Goal: Task Accomplishment & Management: Use online tool/utility

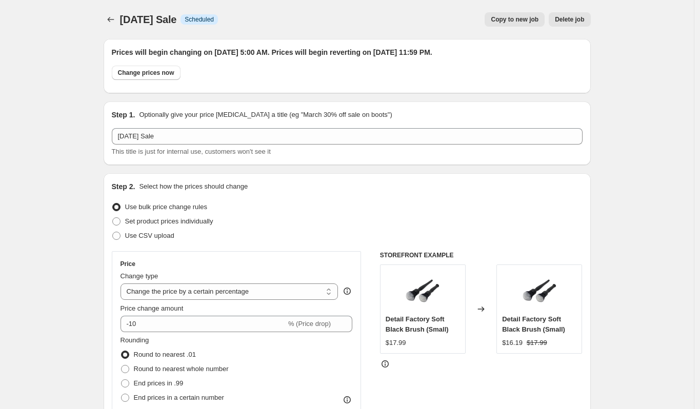
select select "percentage"
select select "collection"
select select "vendor"
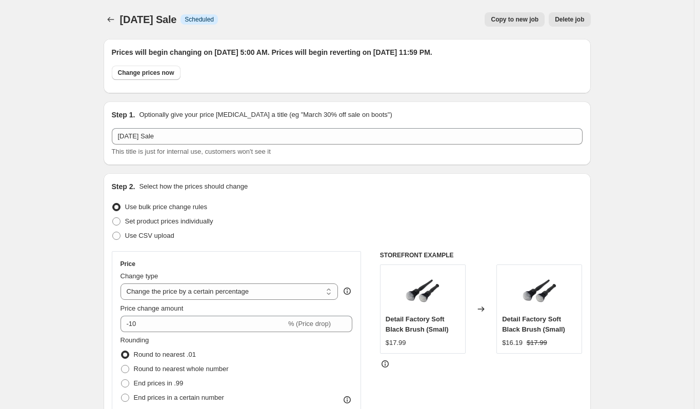
select select "vendor"
select select "tag"
select select "vendor"
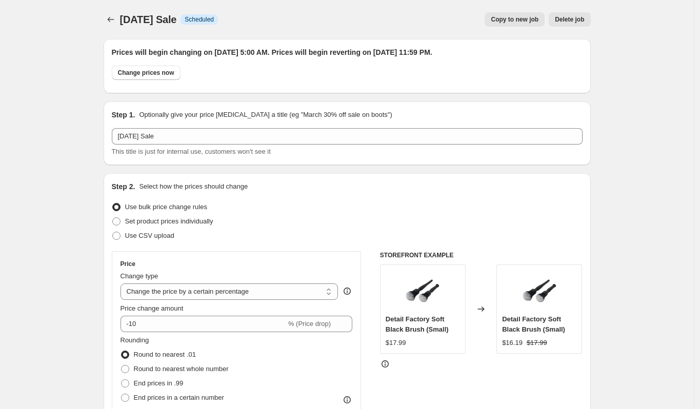
select select "vendor"
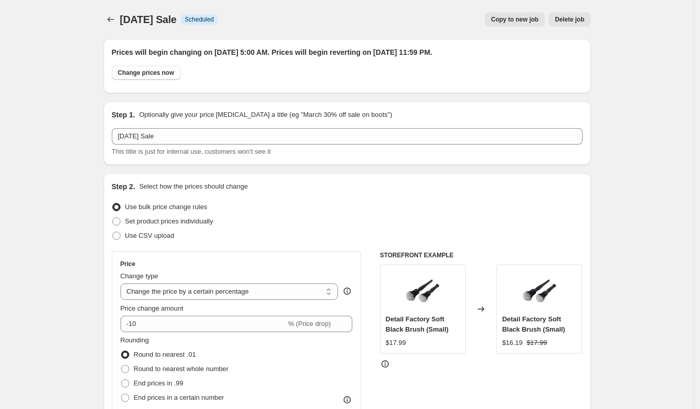
select select "vendor"
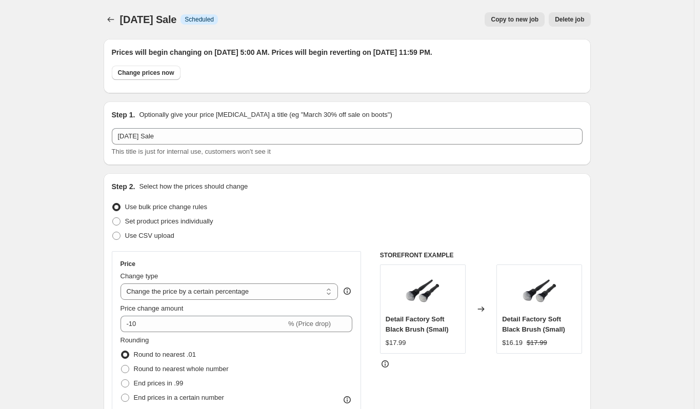
select select "vendor"
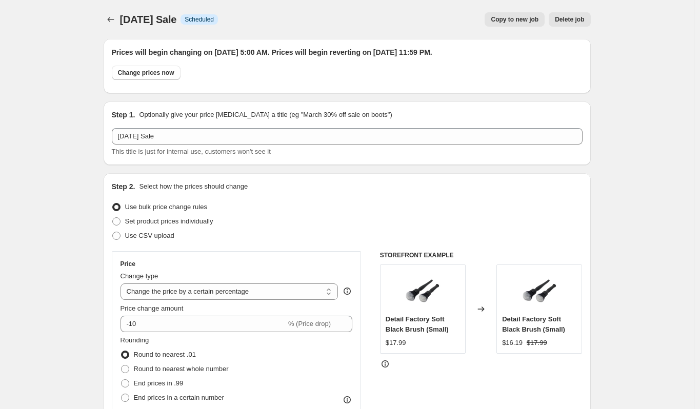
select select "vendor"
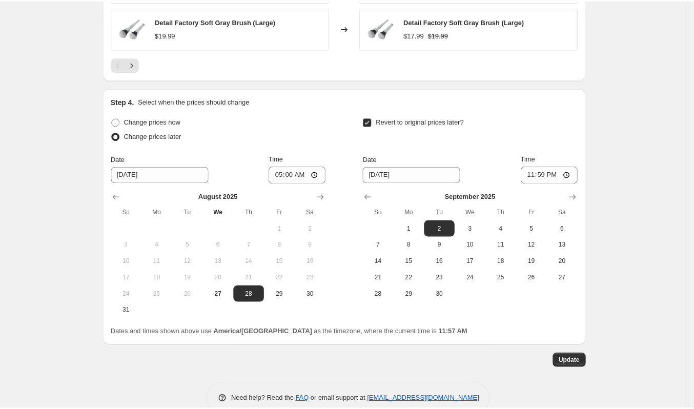
scroll to position [1597, 0]
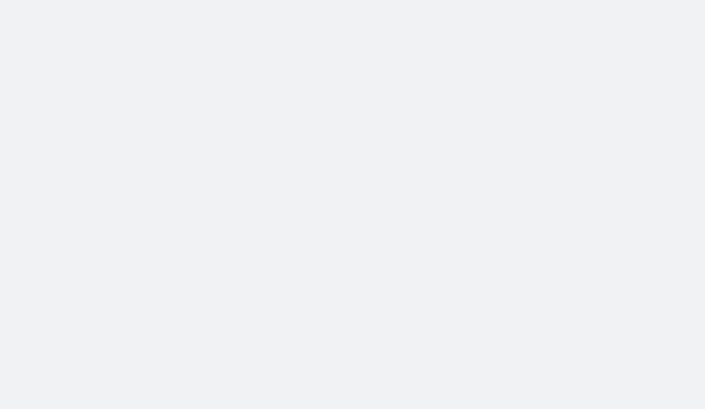
select select "percentage"
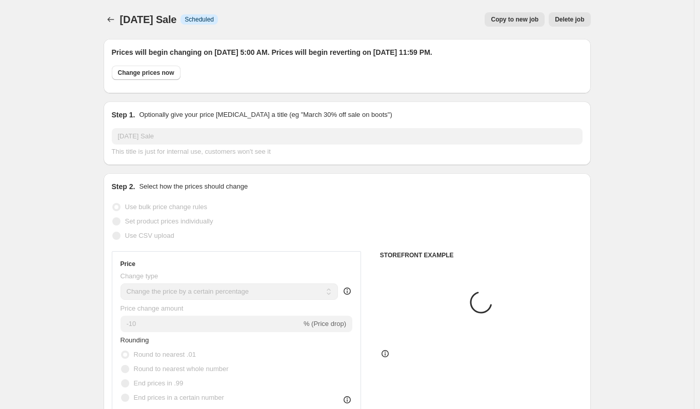
select select "collection"
select select "product"
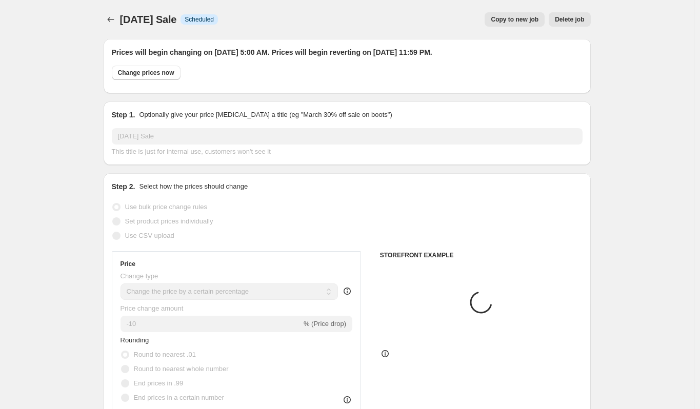
select select "product"
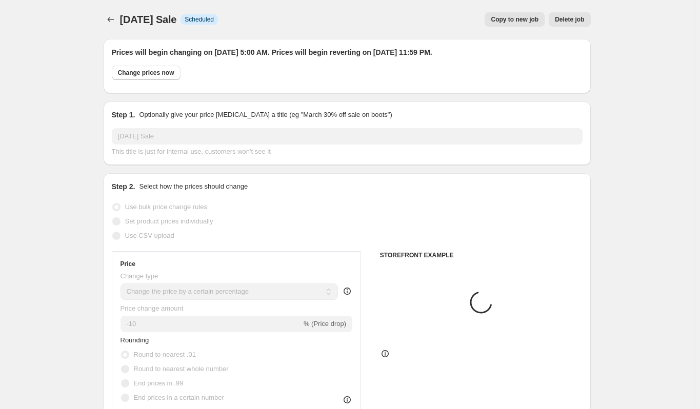
select select "product"
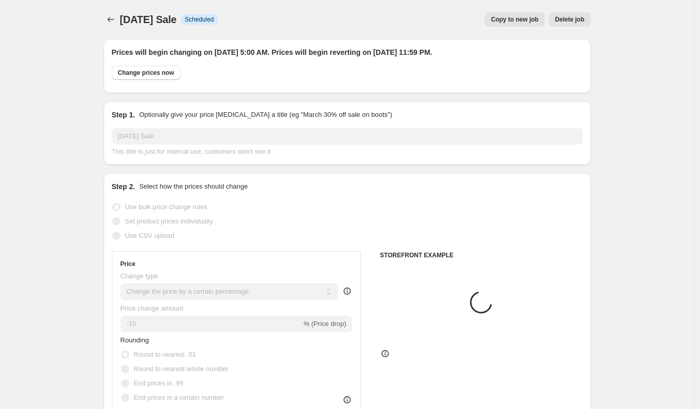
select select "product"
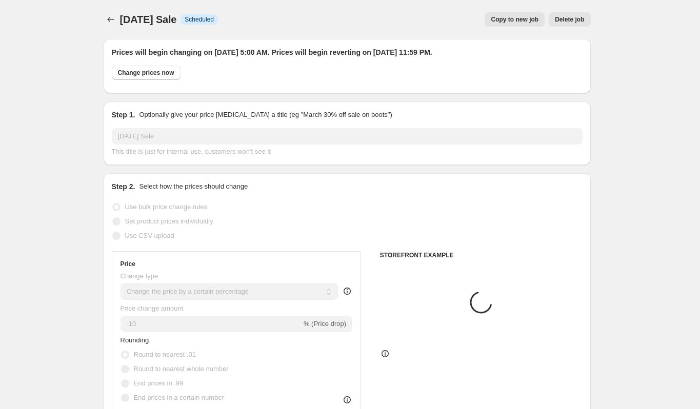
select select "product"
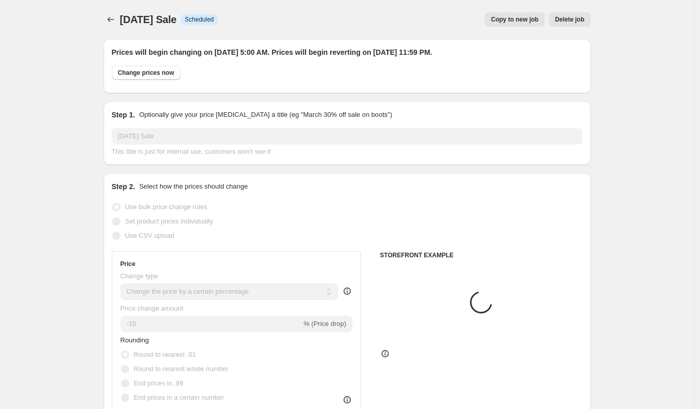
select select "product"
select select "vendor"
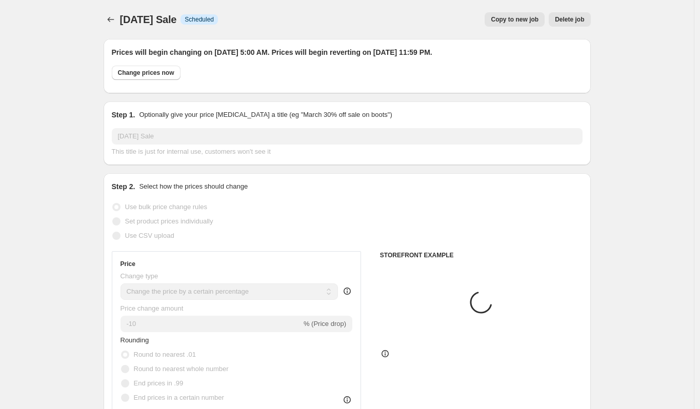
select select "vendor"
select select "tag"
select select "vendor"
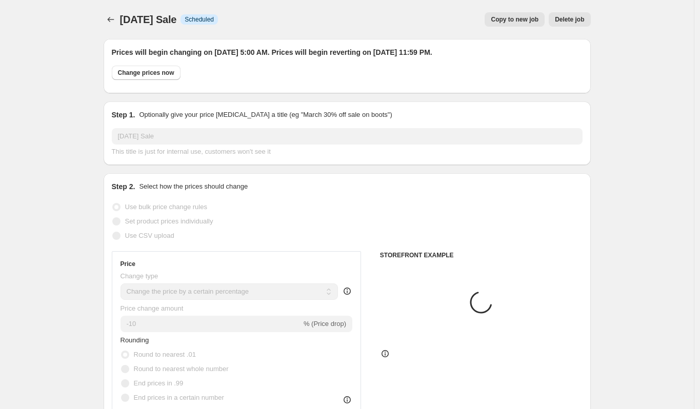
select select "vendor"
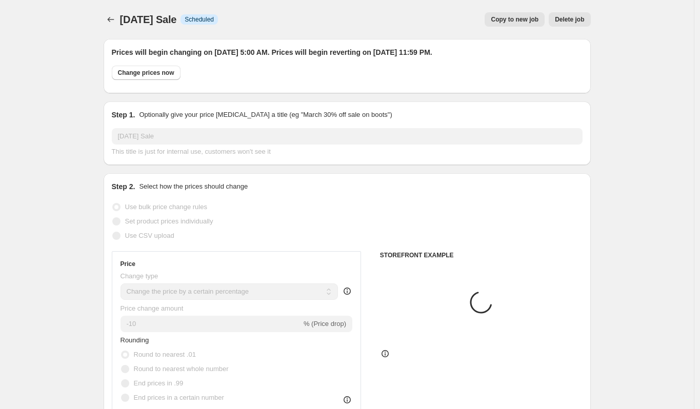
select select "vendor"
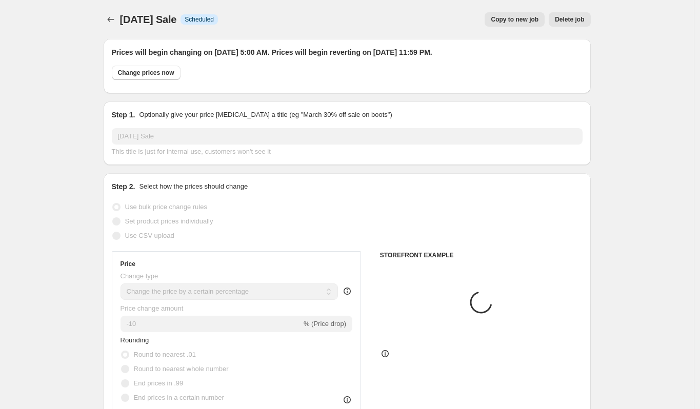
select select "vendor"
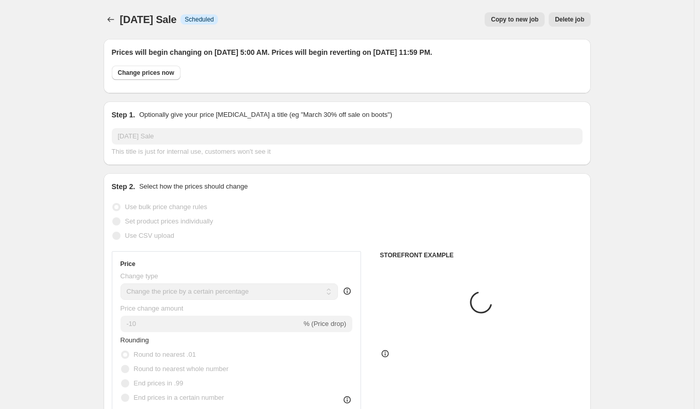
select select "vendor"
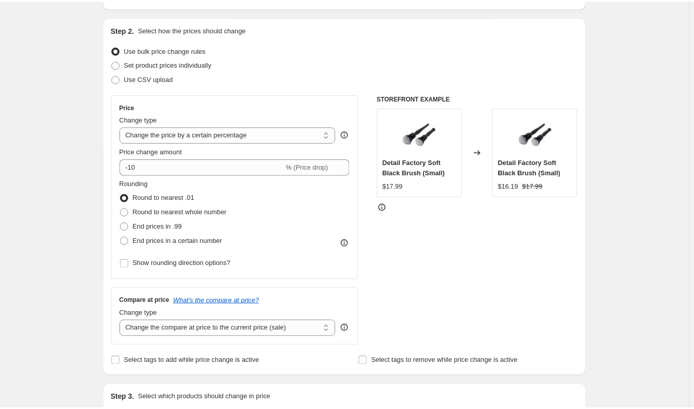
scroll to position [217, 0]
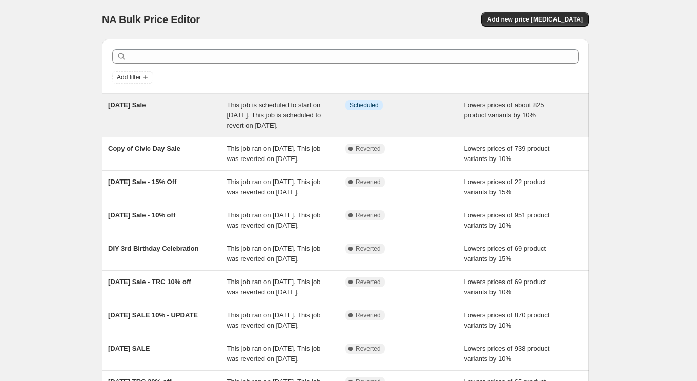
click at [278, 115] on span "This job is scheduled to start on [DATE]. This job is scheduled to revert on [D…" at bounding box center [274, 115] width 94 height 28
select select "percentage"
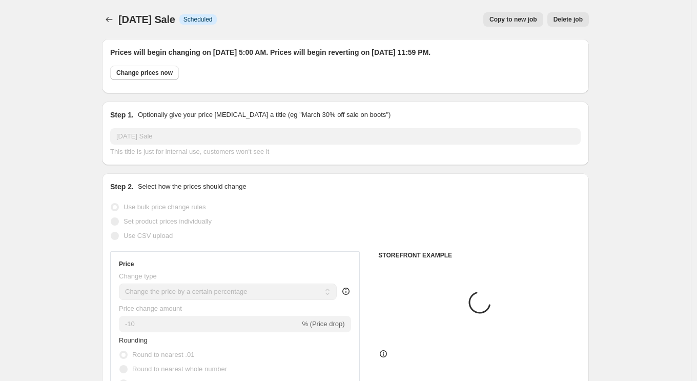
select select "collection"
select select "vendor"
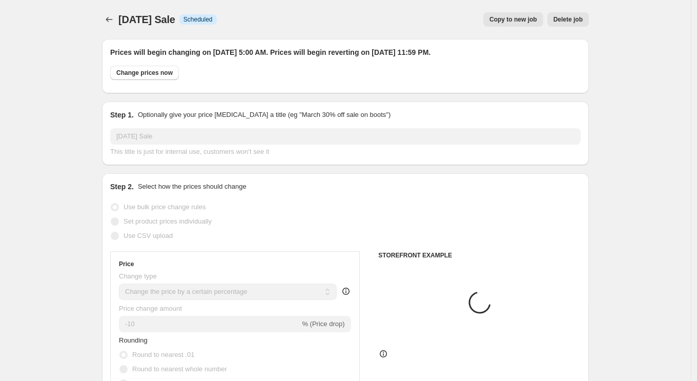
select select "tag"
select select "vendor"
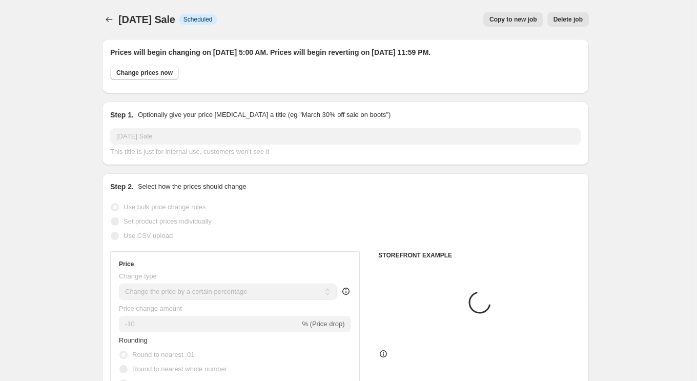
select select "vendor"
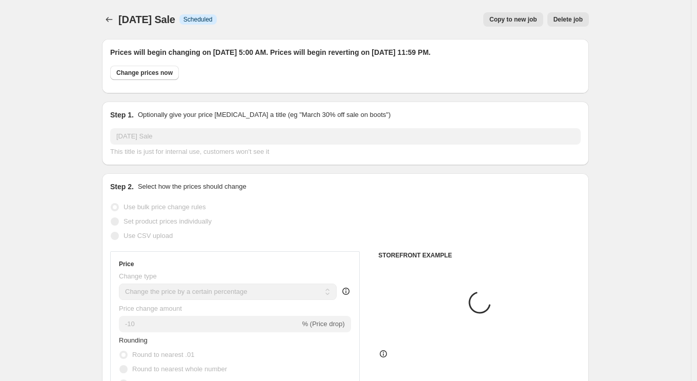
select select "vendor"
select select "product"
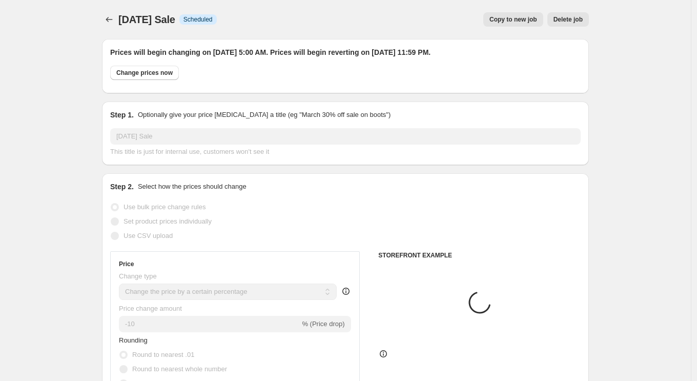
select select "vendor"
select select "product"
select select "vendor"
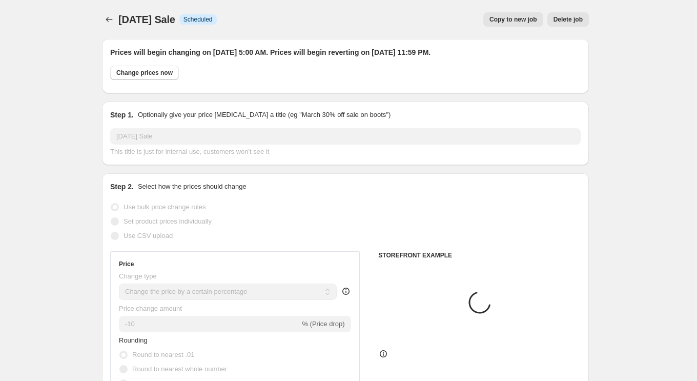
select select "vendor"
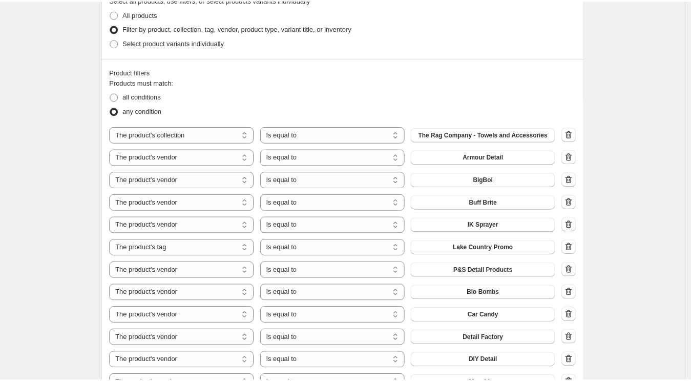
scroll to position [923, 0]
